Goal: Information Seeking & Learning: Learn about a topic

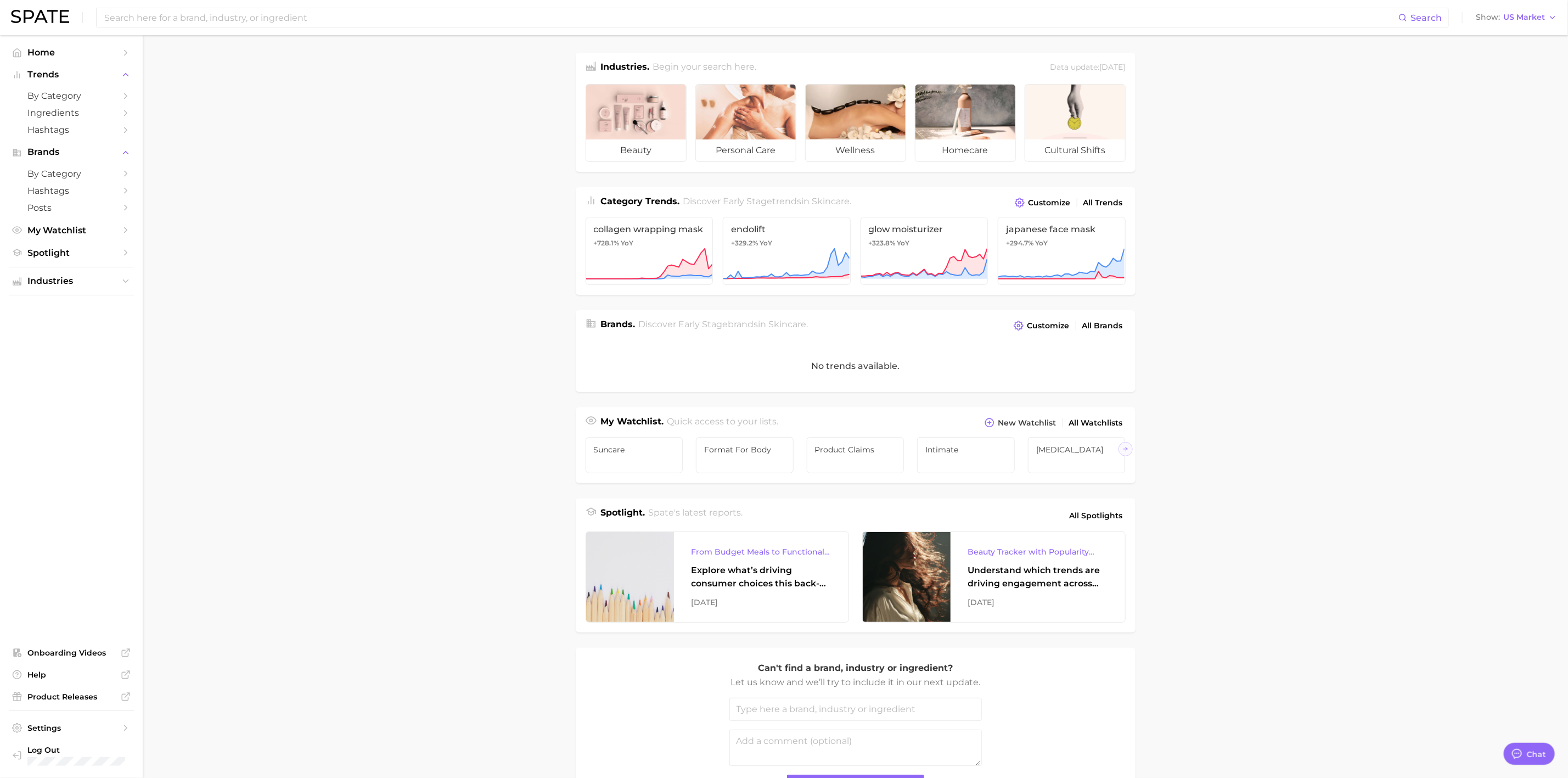
click at [517, 30] on div "Search Show US Market" at bounding box center [784, 17] width 1546 height 35
click at [503, 20] on input at bounding box center [750, 18] width 1295 height 19
type input "t"
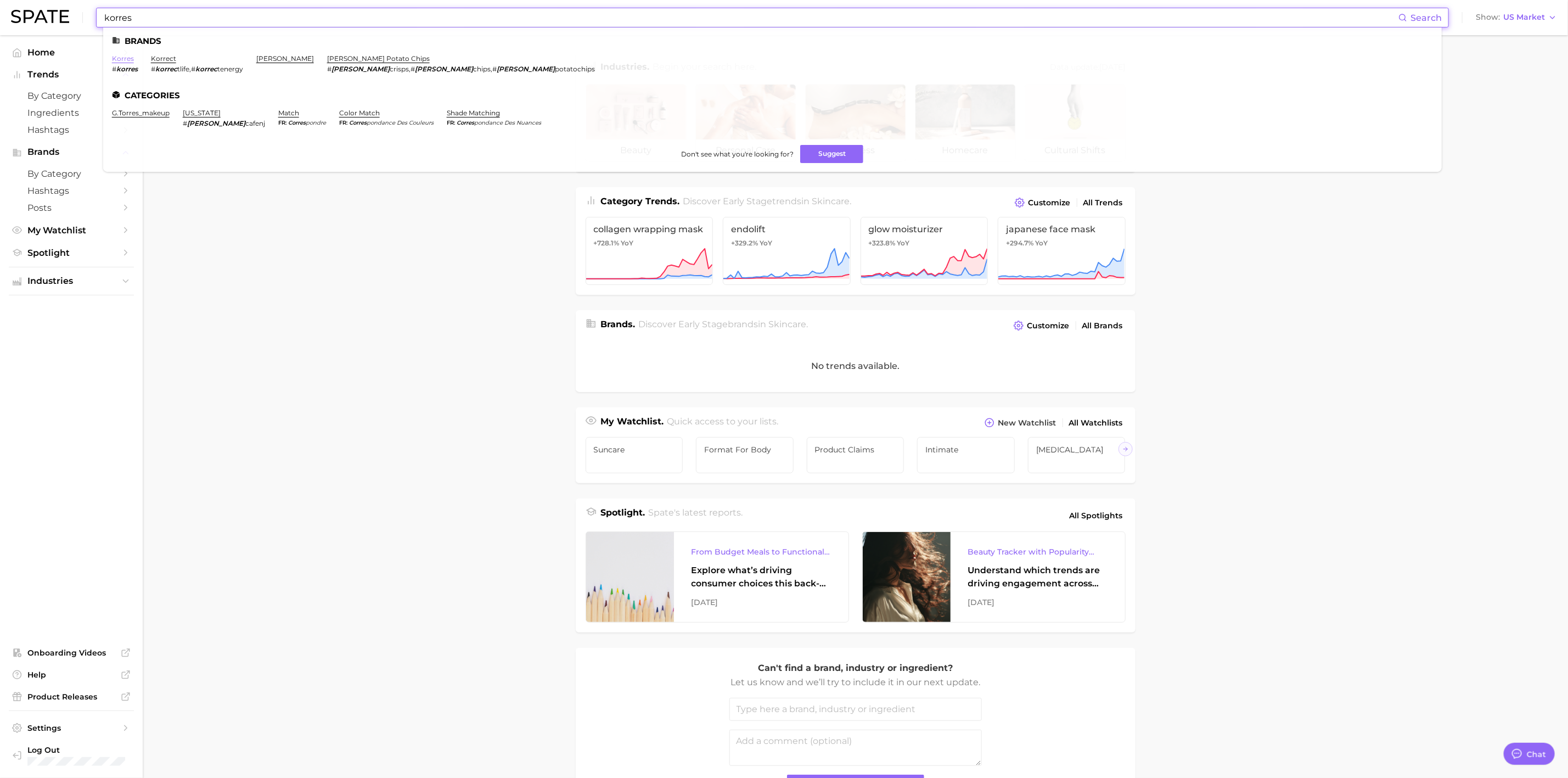
type input "korres"
click at [125, 55] on link "korres" at bounding box center [123, 58] width 22 height 9
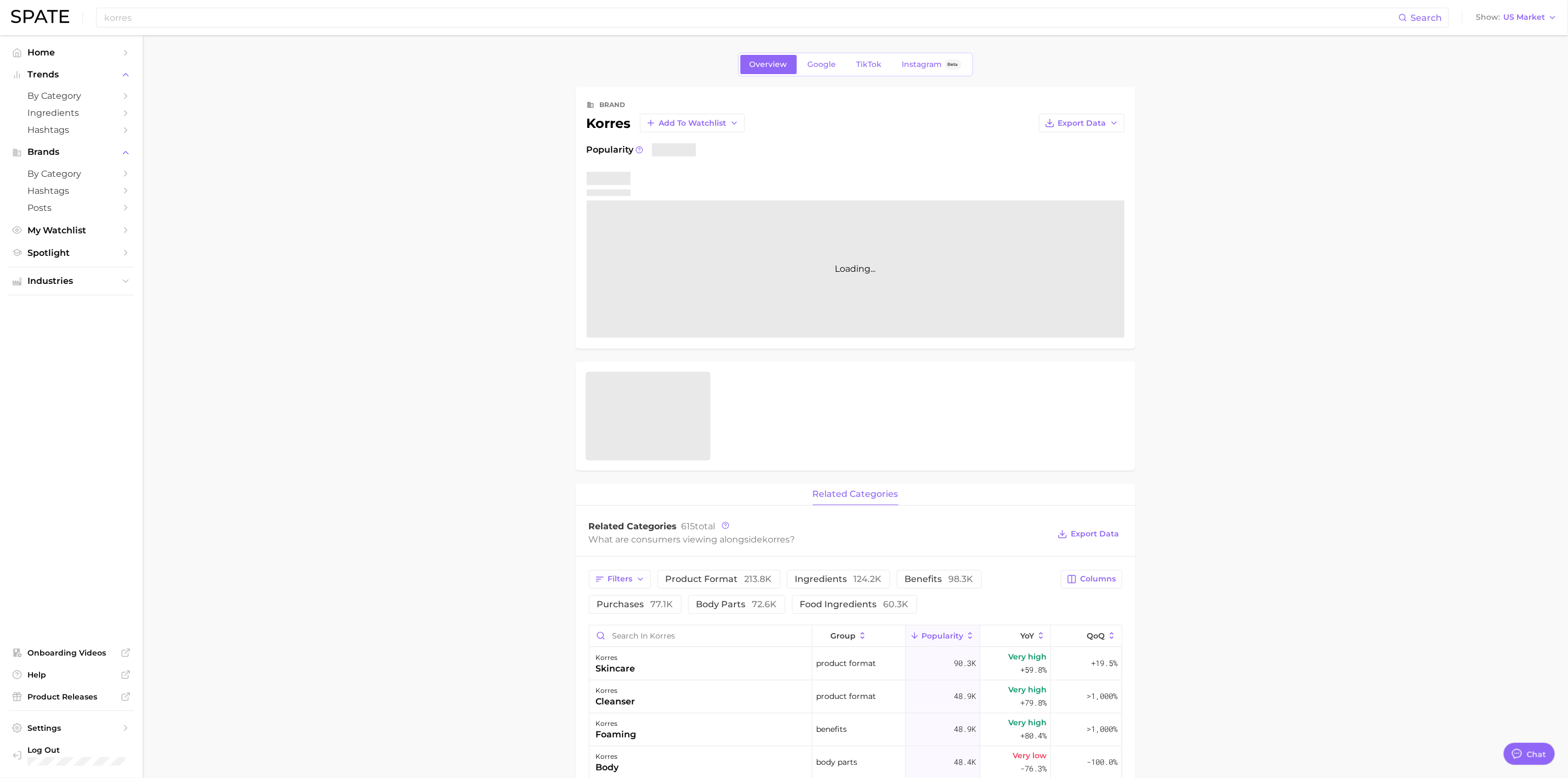
type textarea "x"
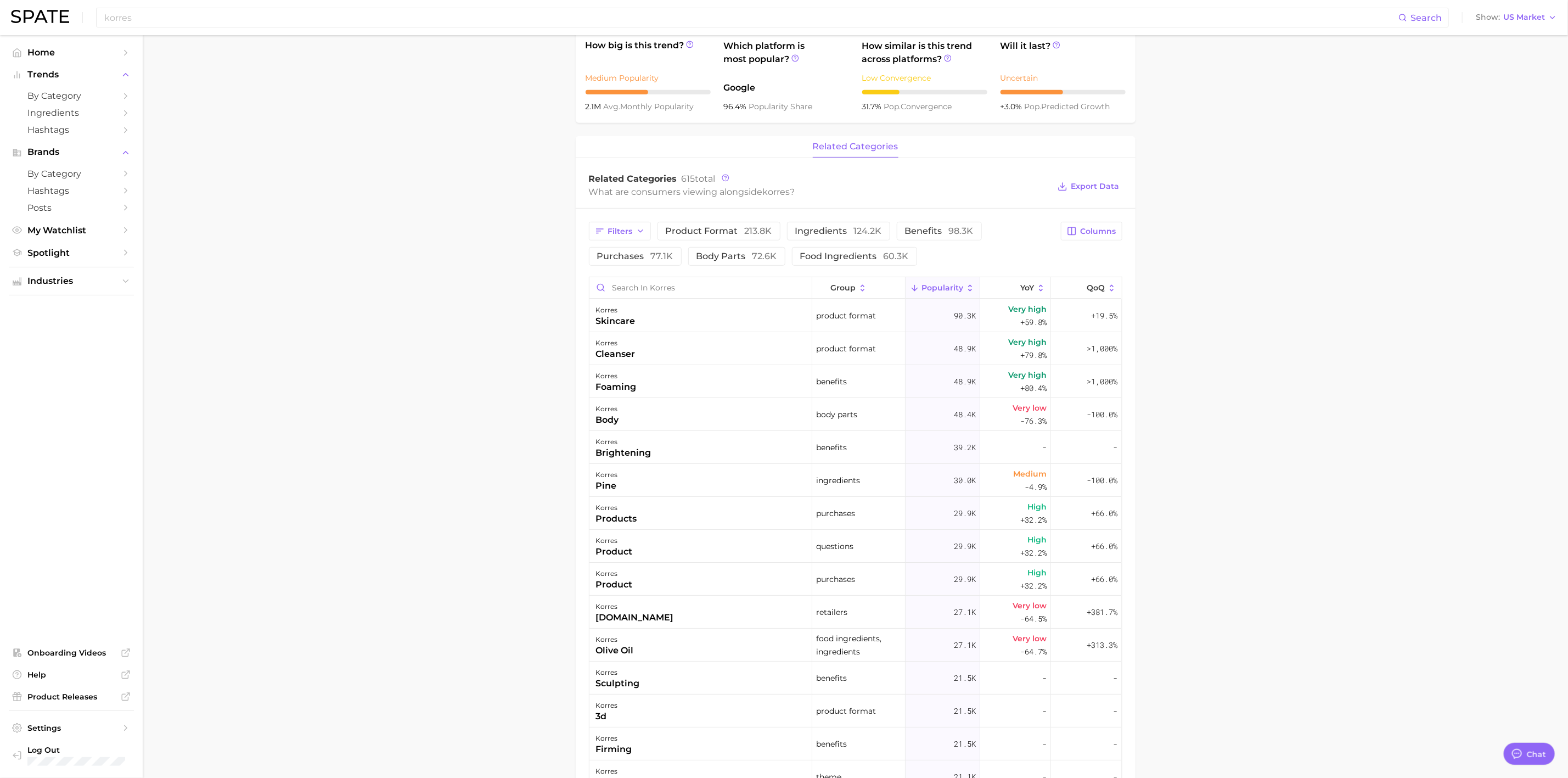
scroll to position [350, 0]
click at [745, 229] on span "213.8k" at bounding box center [759, 231] width 27 height 10
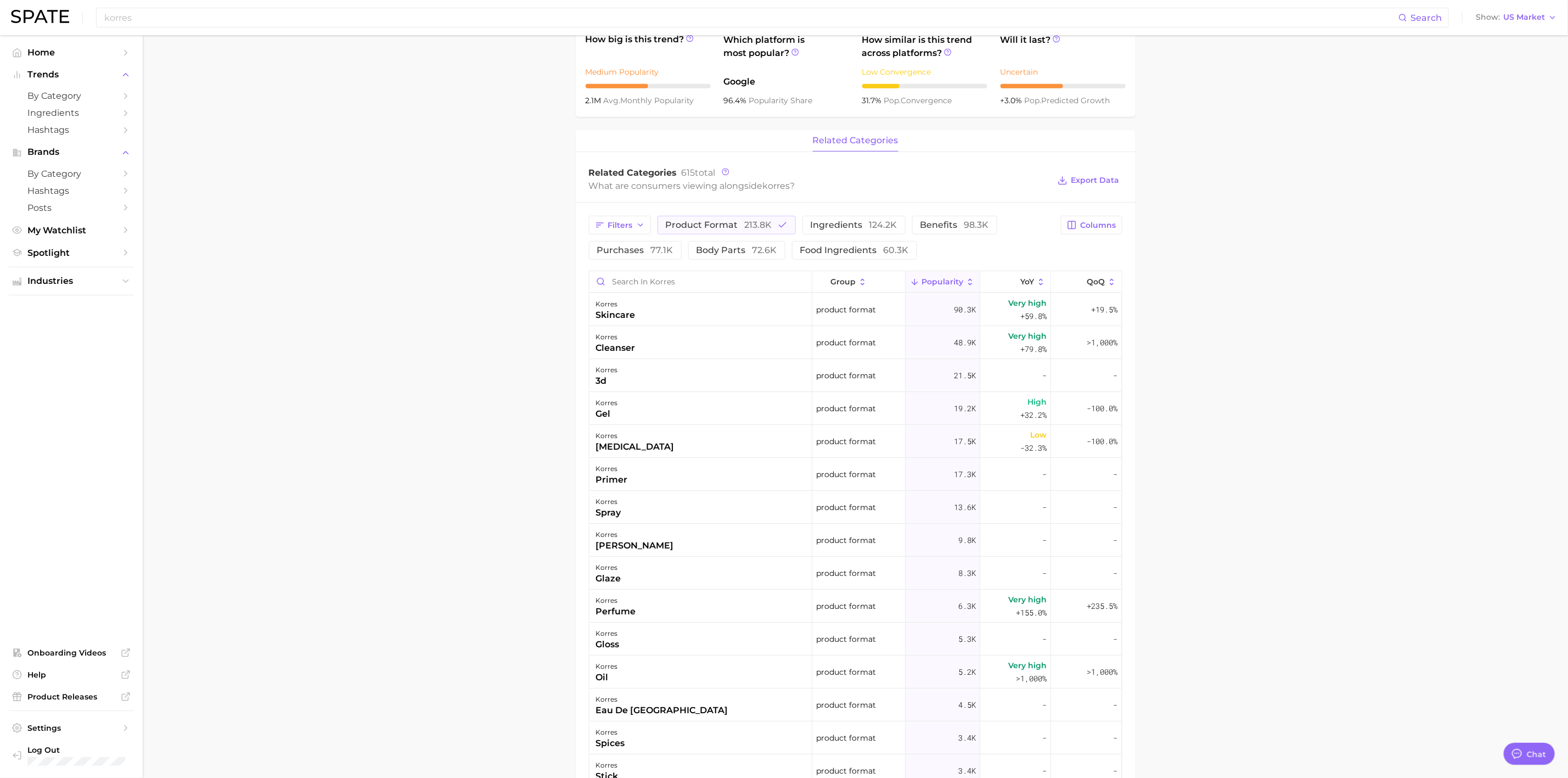
scroll to position [0, 0]
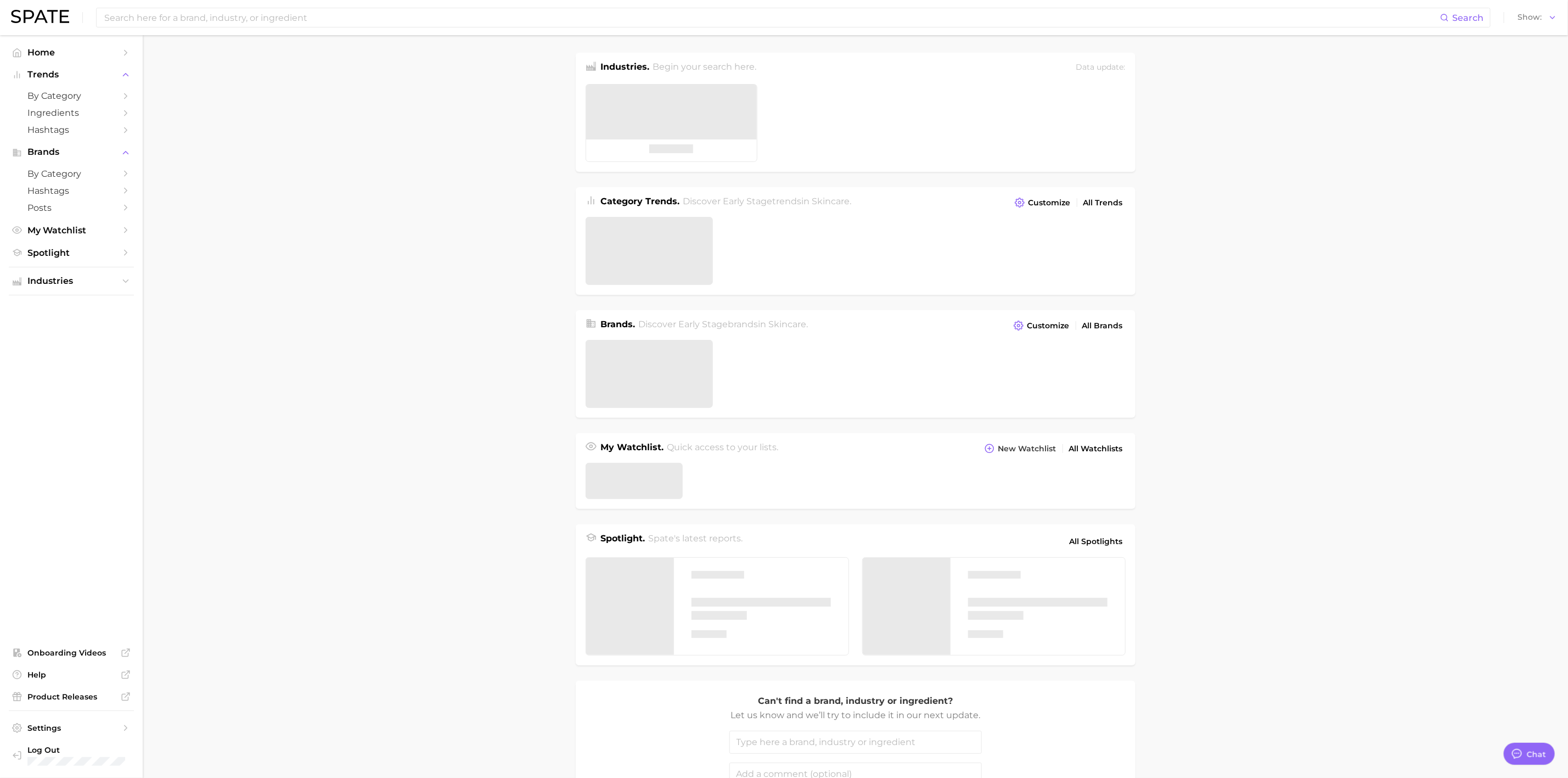
type textarea "x"
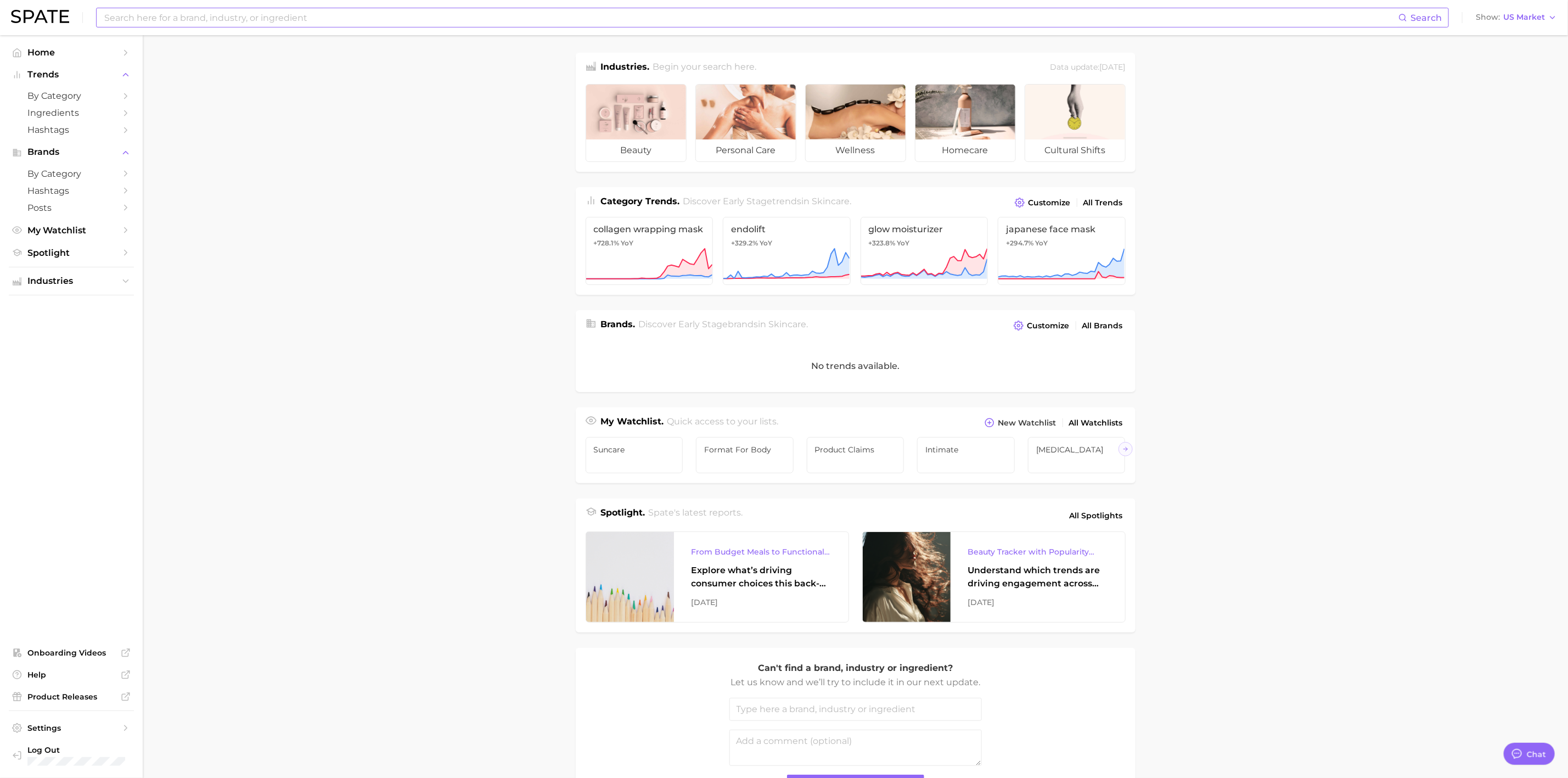
click at [392, 18] on input at bounding box center [750, 18] width 1295 height 19
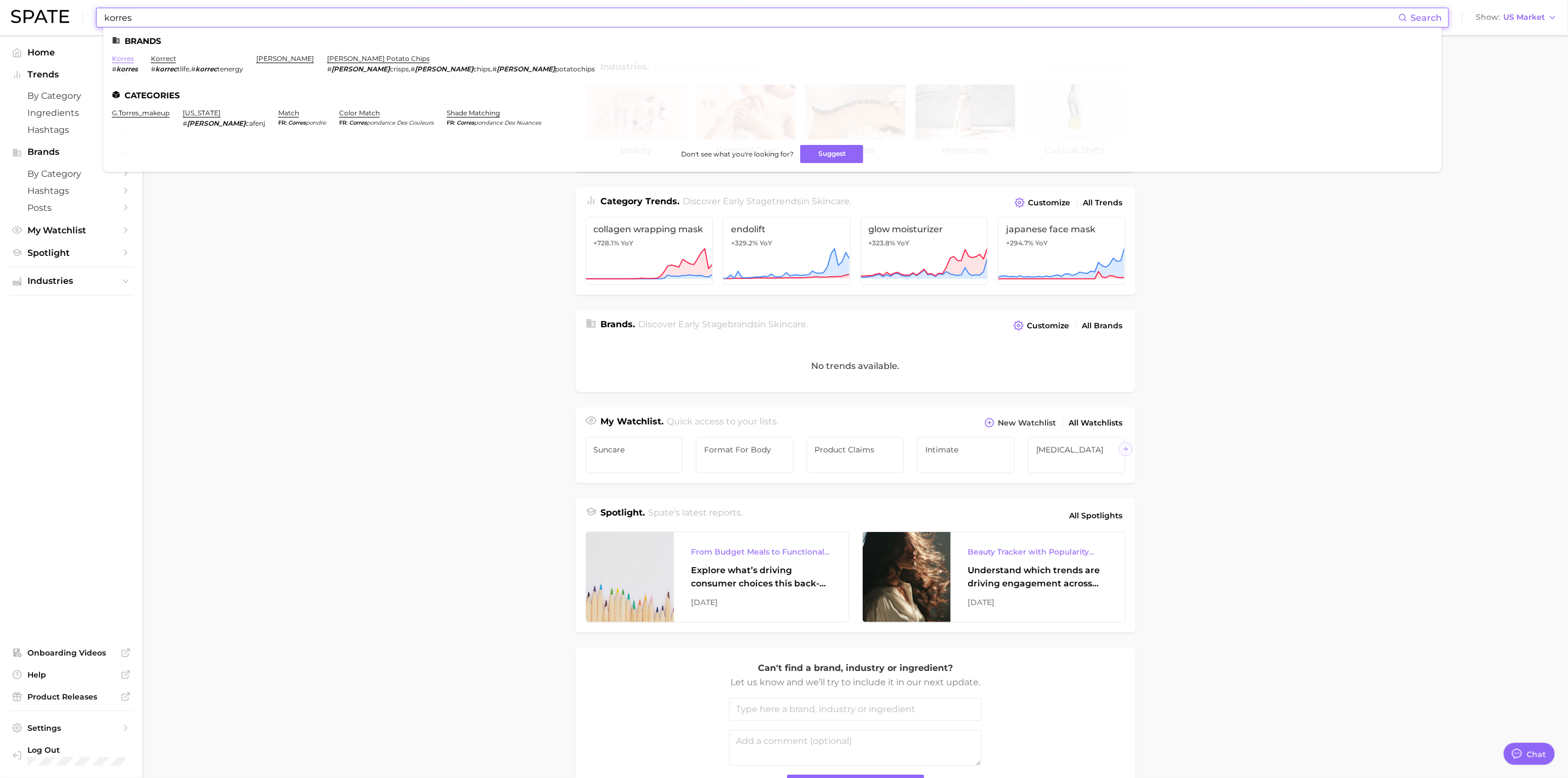
type input "korres"
click at [123, 57] on link "korres" at bounding box center [123, 58] width 22 height 9
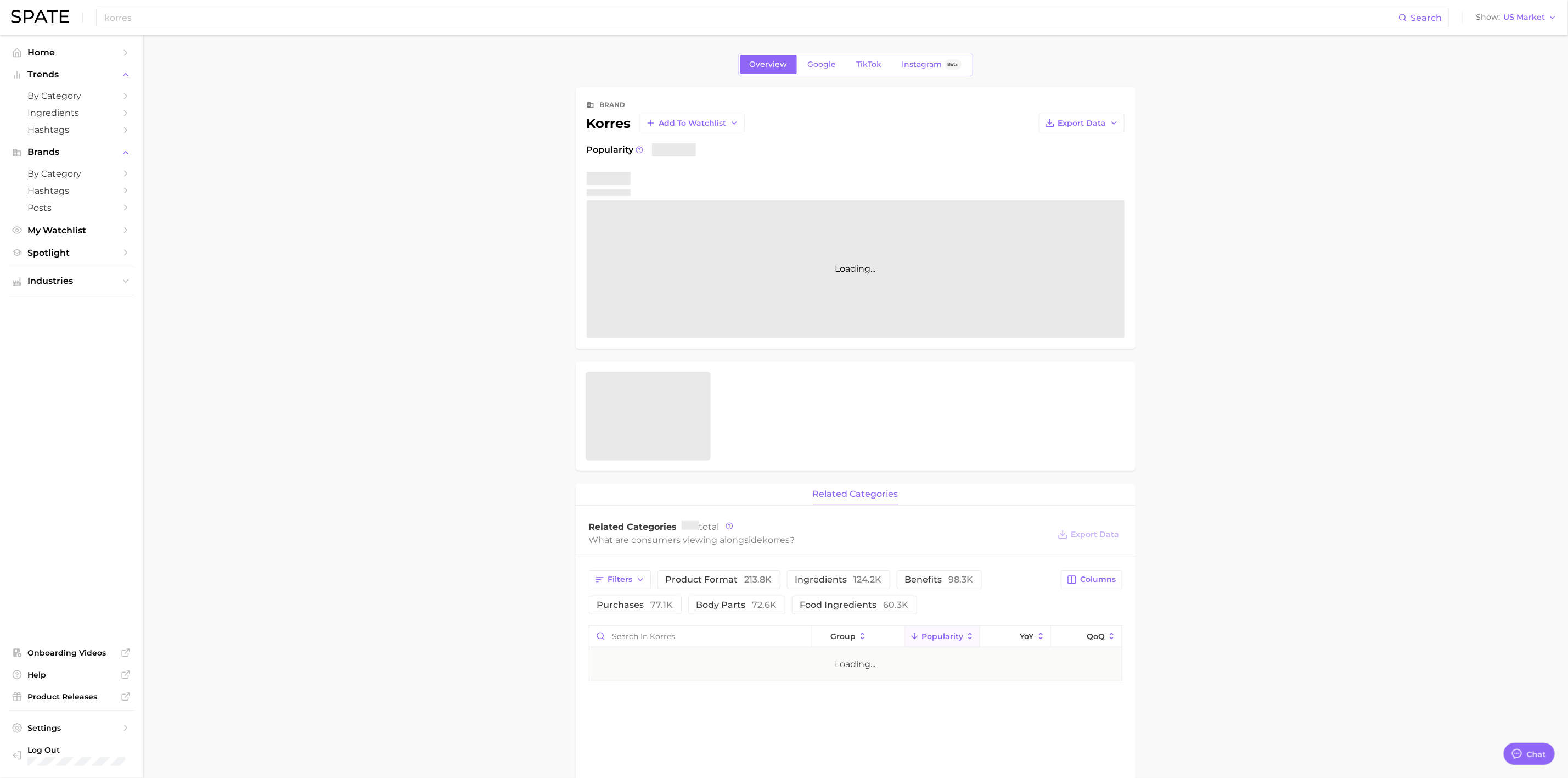
type textarea "x"
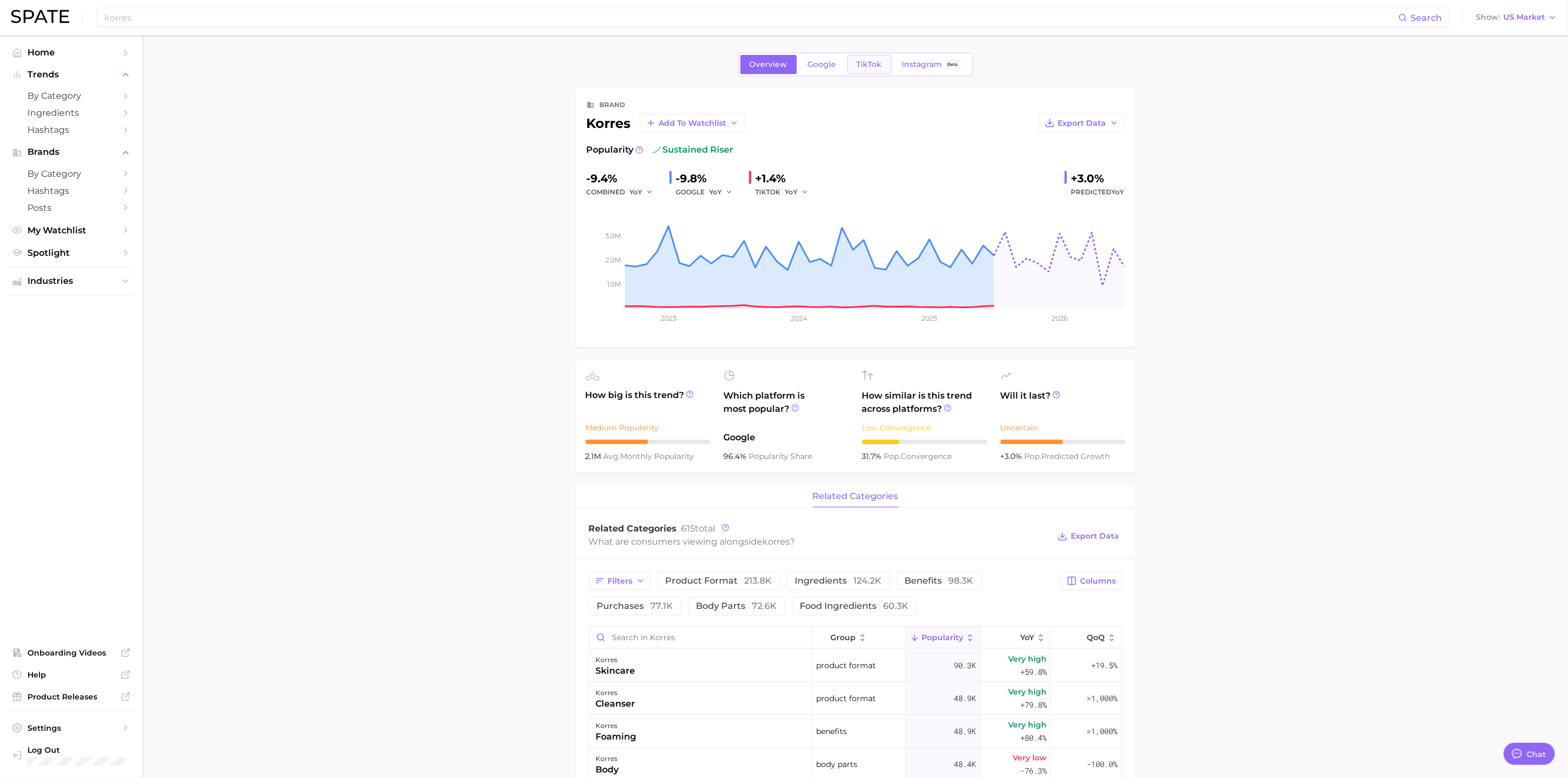
click at [860, 66] on span "TikTok" at bounding box center [868, 64] width 25 height 9
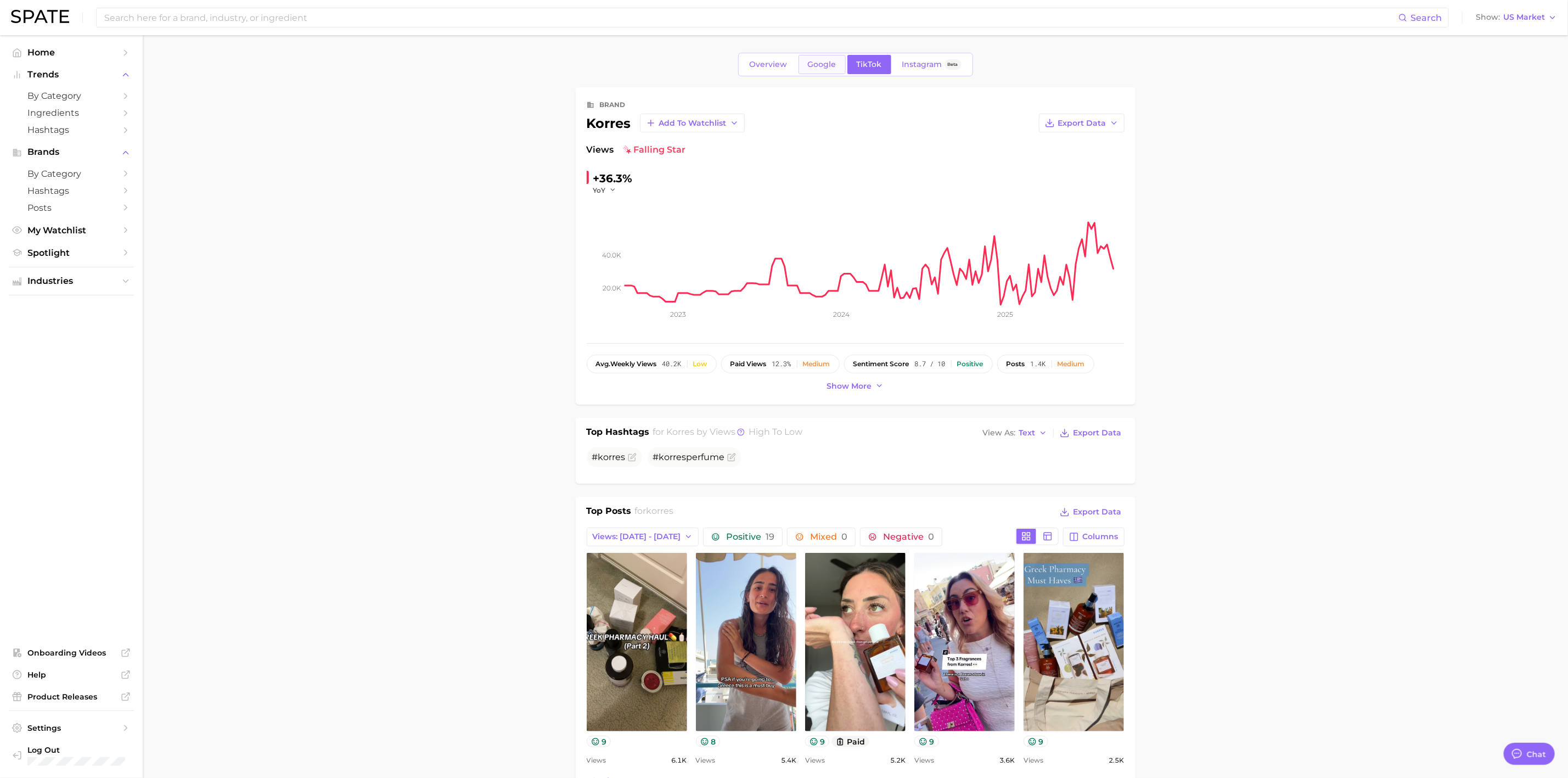
click at [810, 69] on span "Google" at bounding box center [821, 64] width 28 height 9
